Goal: Task Accomplishment & Management: Use online tool/utility

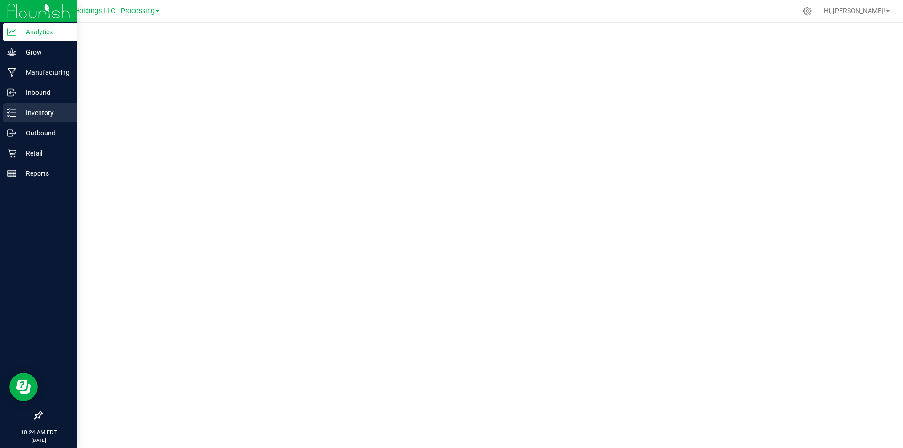
click at [11, 113] on line at bounding box center [13, 113] width 5 height 0
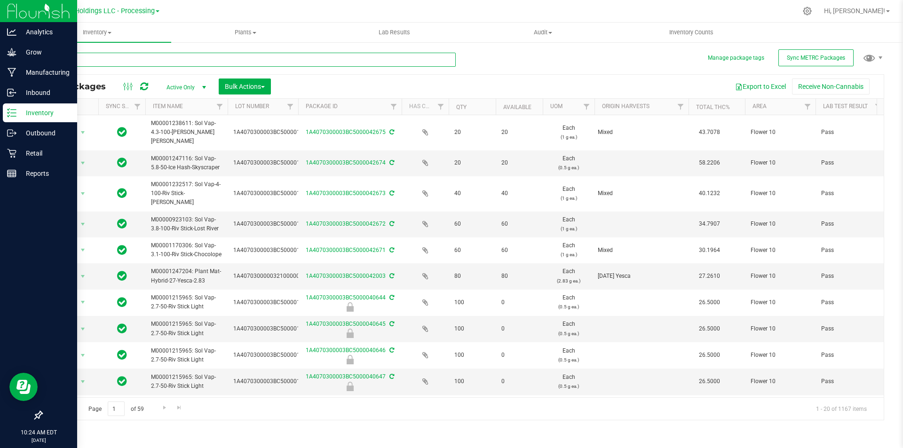
click at [162, 57] on input "text" at bounding box center [248, 60] width 414 height 14
type input "15315"
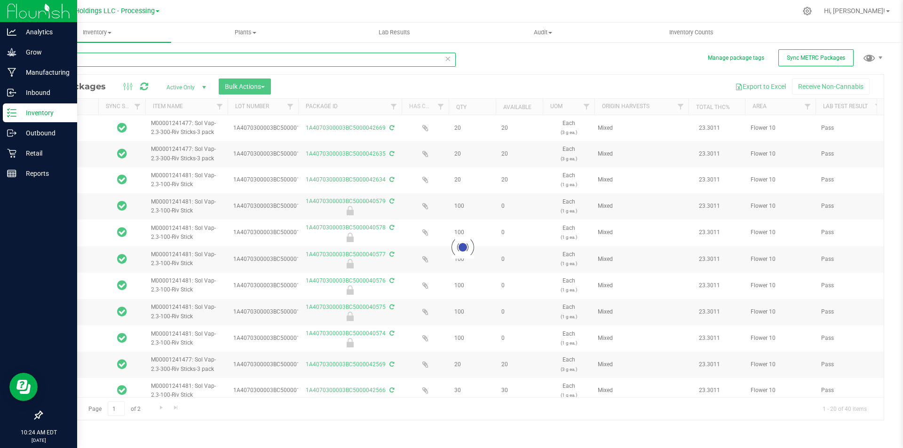
type input "[DATE]"
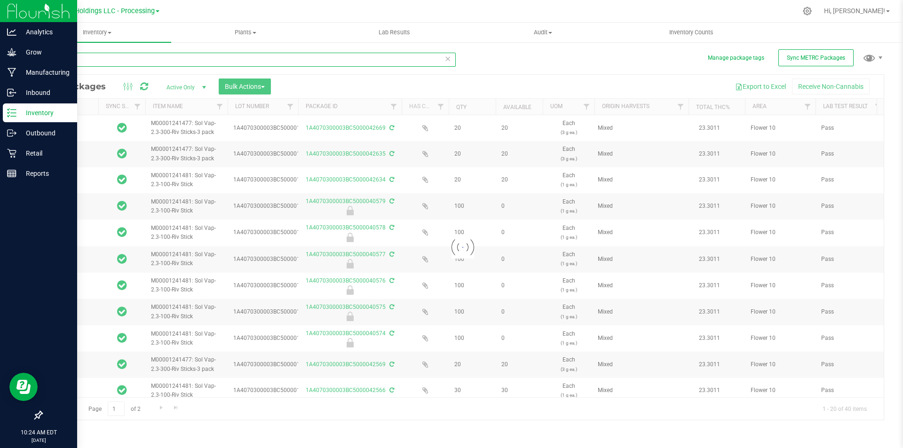
type input "[DATE]"
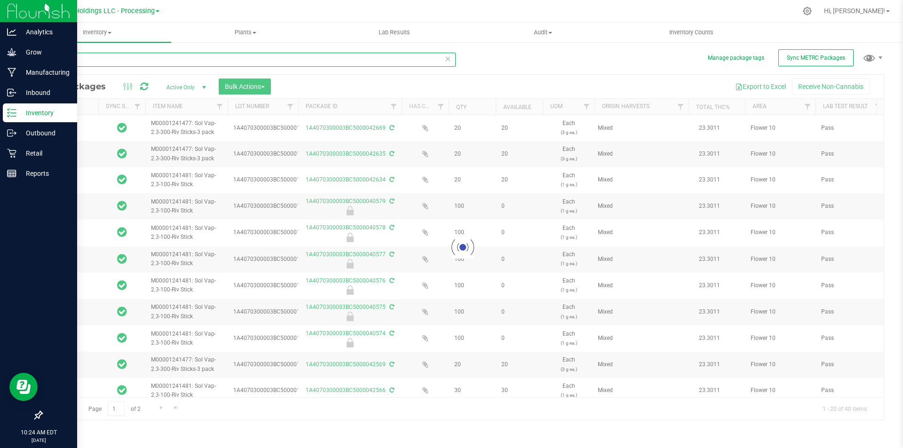
type input "[DATE]"
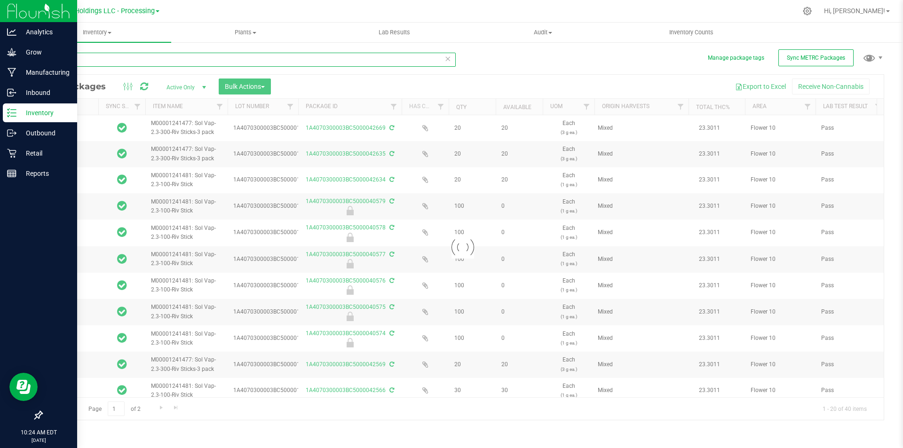
type input "[DATE]"
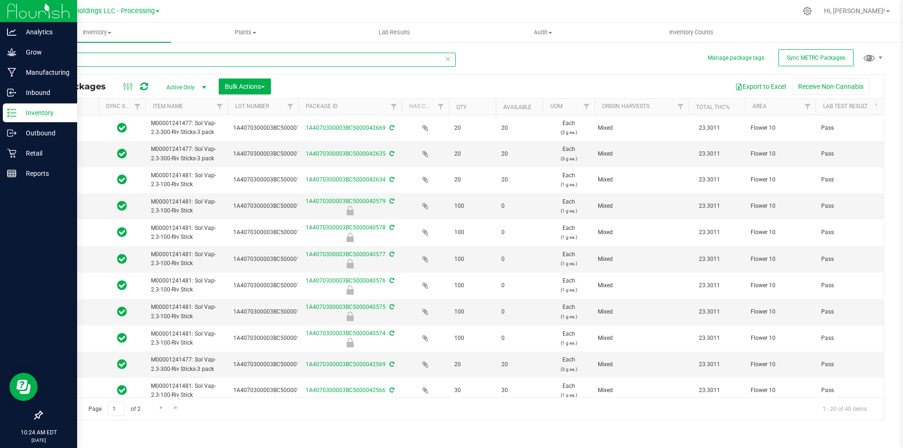
type input "[DATE]"
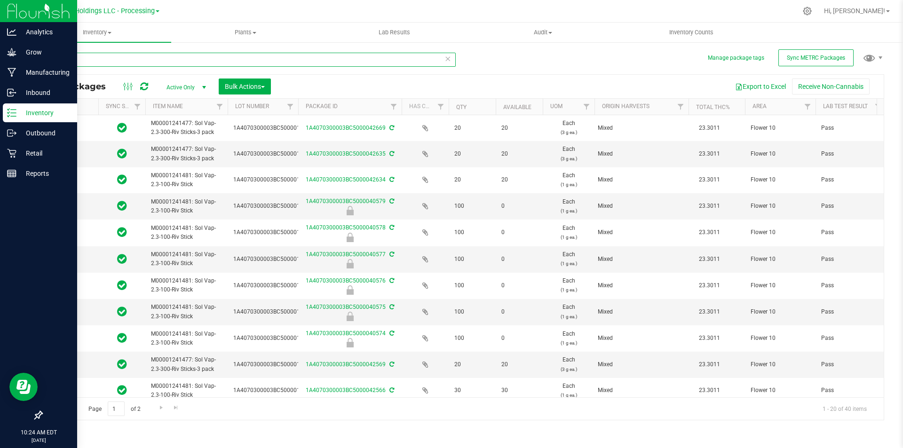
type input "[DATE]"
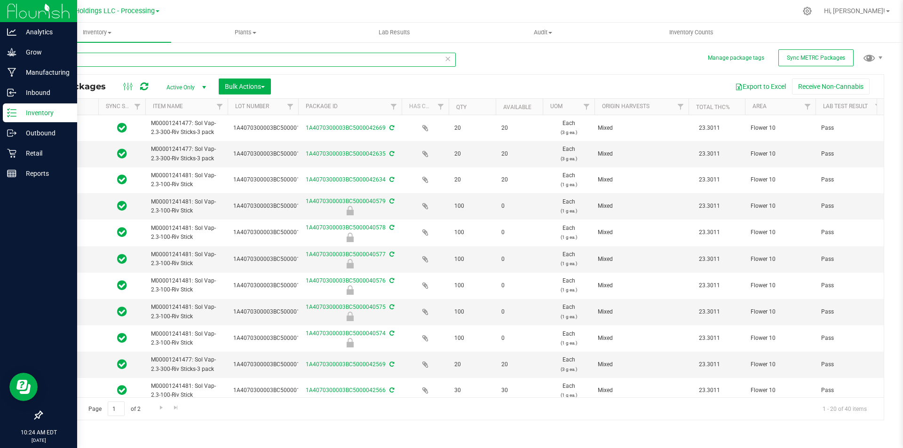
type input "[DATE]"
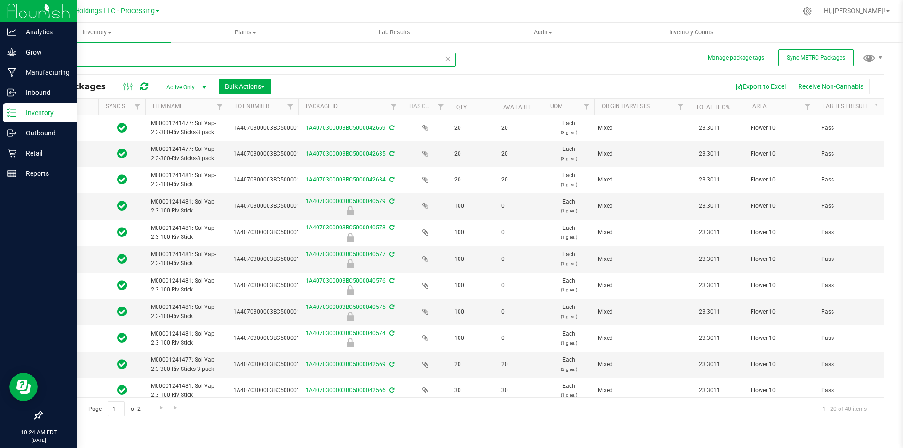
type input "[DATE]"
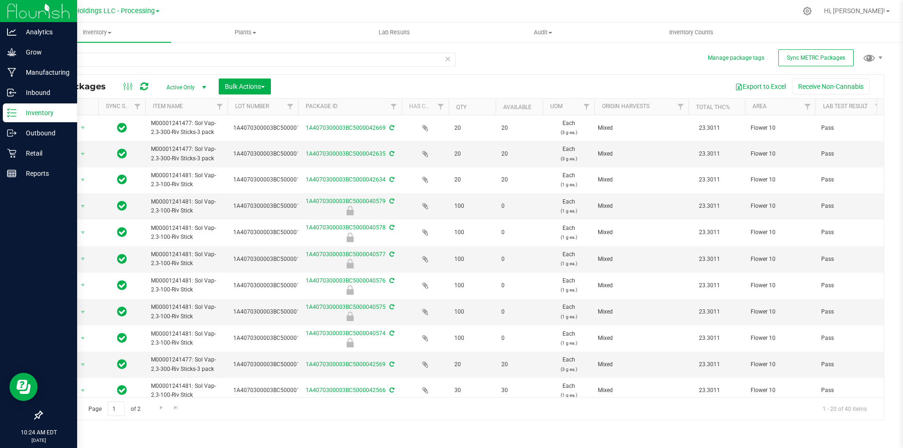
click at [190, 106] on th "Item Name" at bounding box center [186, 107] width 82 height 16
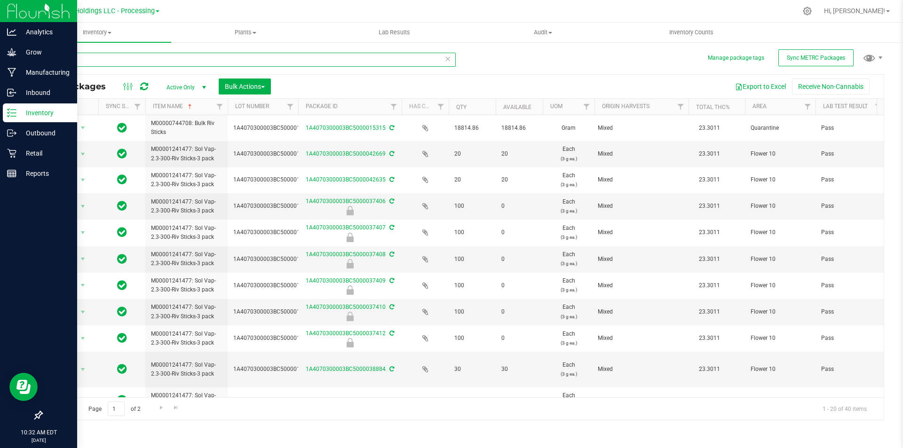
click at [136, 56] on input "15315" at bounding box center [248, 60] width 414 height 14
type input "15757"
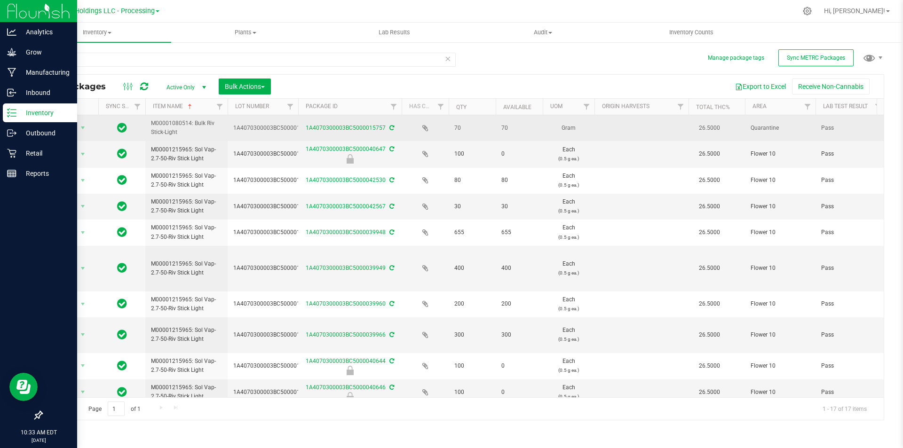
drag, startPoint x: 453, startPoint y: 129, endPoint x: 466, endPoint y: 132, distance: 12.7
click at [466, 132] on td "70" at bounding box center [472, 128] width 47 height 26
click at [477, 133] on td "70" at bounding box center [472, 128] width 47 height 26
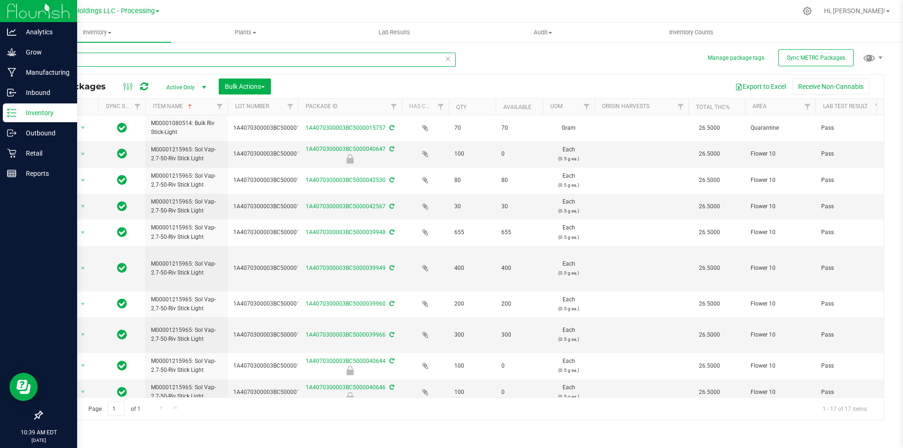
click at [83, 58] on input "15757" at bounding box center [248, 60] width 414 height 14
click at [14, 28] on icon at bounding box center [11, 31] width 9 height 9
